Goal: Check status: Check status

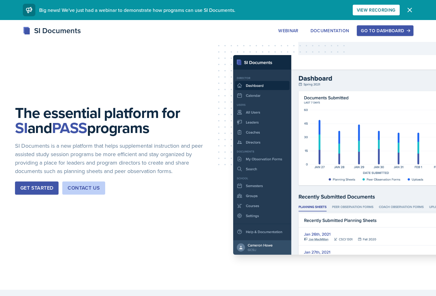
click at [408, 7] on icon "button" at bounding box center [410, 10] width 8 height 8
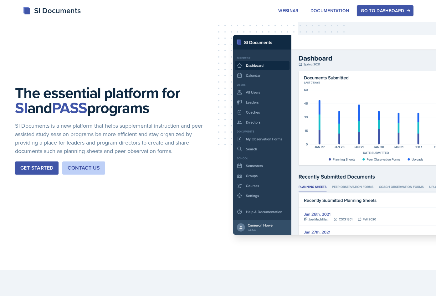
click at [385, 11] on div "Go to Dashboard" at bounding box center [385, 10] width 48 height 5
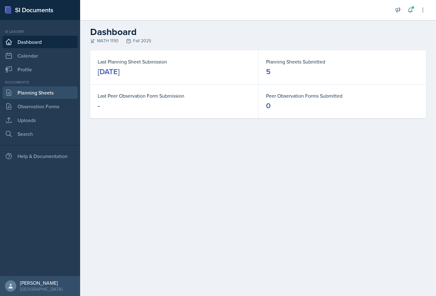
click at [42, 95] on link "Planning Sheets" at bounding box center [40, 92] width 75 height 13
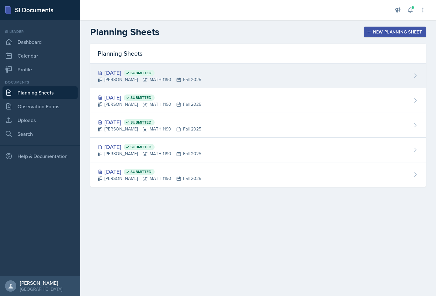
click at [128, 71] on div "[DATE] Submitted" at bounding box center [150, 72] width 104 height 8
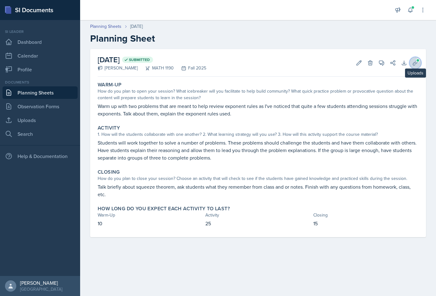
click at [417, 61] on span at bounding box center [418, 60] width 4 height 4
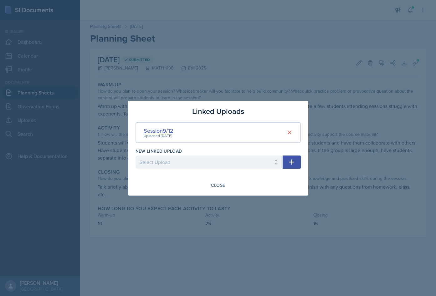
click at [161, 132] on div "Session9/12" at bounding box center [159, 130] width 30 height 8
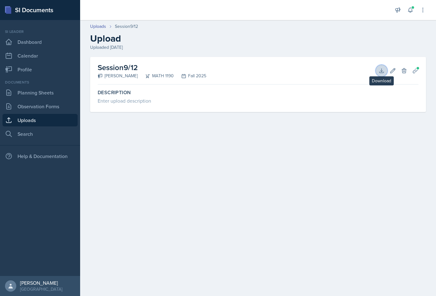
click at [382, 70] on icon at bounding box center [381, 71] width 6 height 6
